Goal: Find specific page/section: Find specific page/section

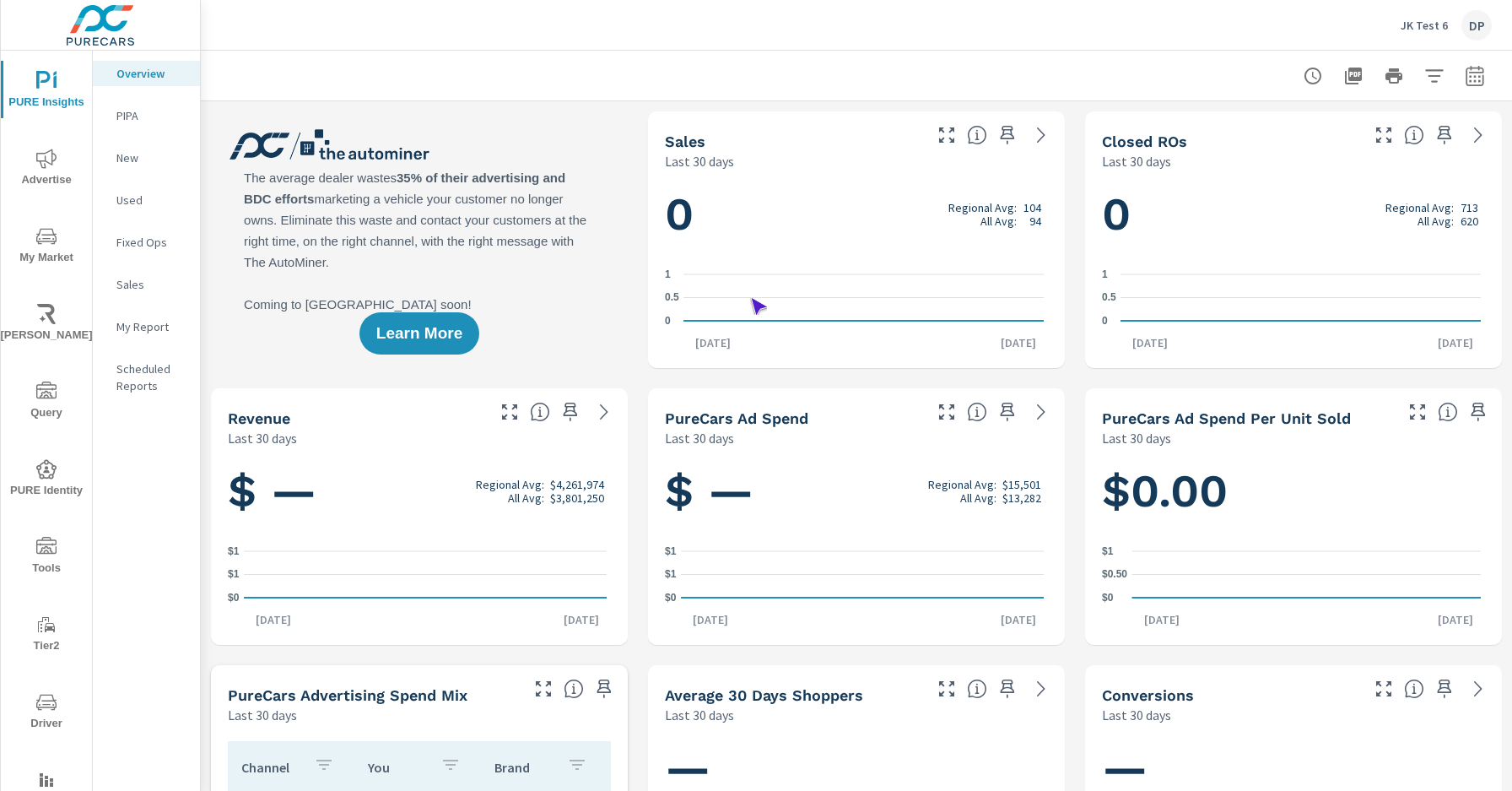
click at [43, 712] on span "Driver" at bounding box center [46, 713] width 81 height 41
